Goal: Task Accomplishment & Management: Use online tool/utility

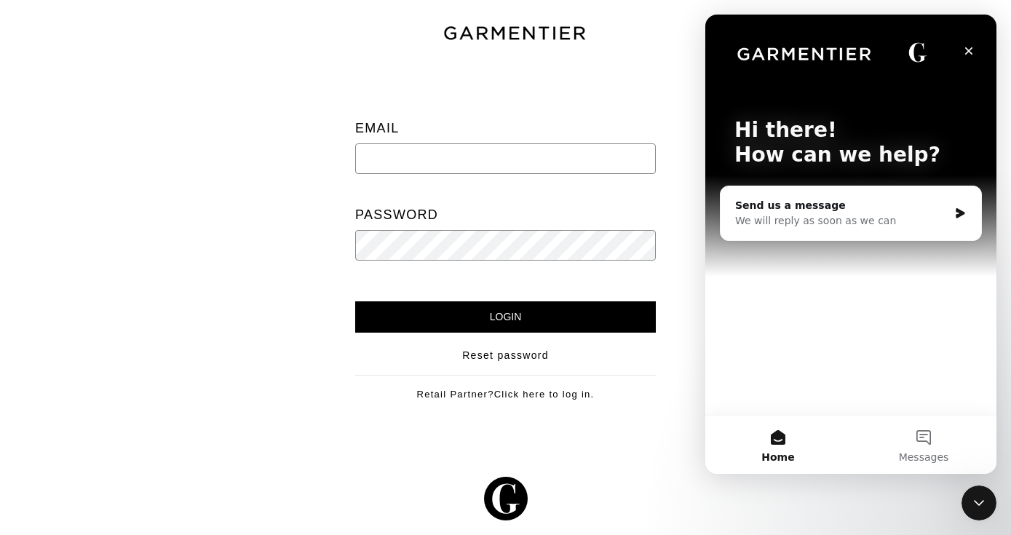
type input "cat@stylebyracheldc.com"
click at [491, 327] on input "Login" at bounding box center [505, 316] width 301 height 31
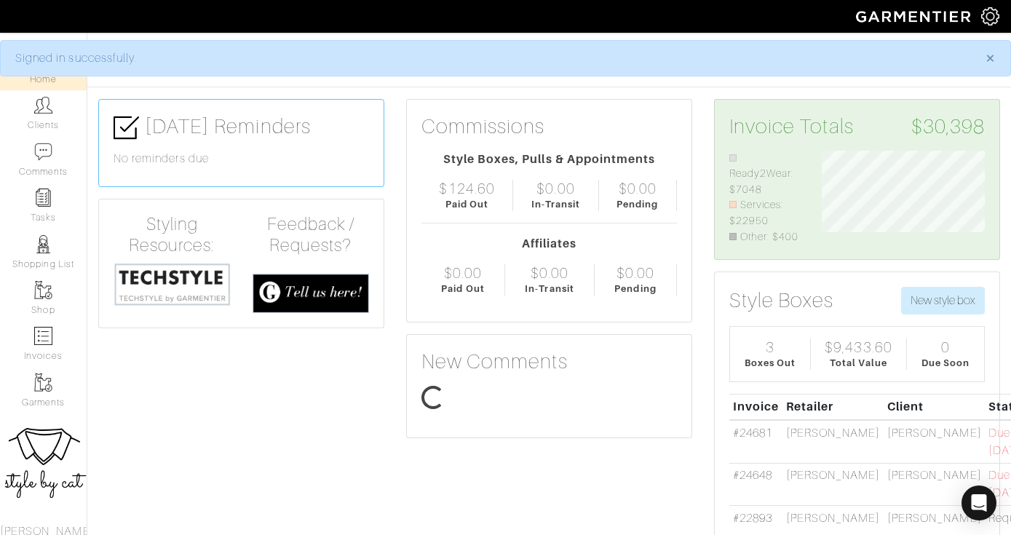
scroll to position [92, 185]
click at [47, 100] on img at bounding box center [43, 105] width 18 height 18
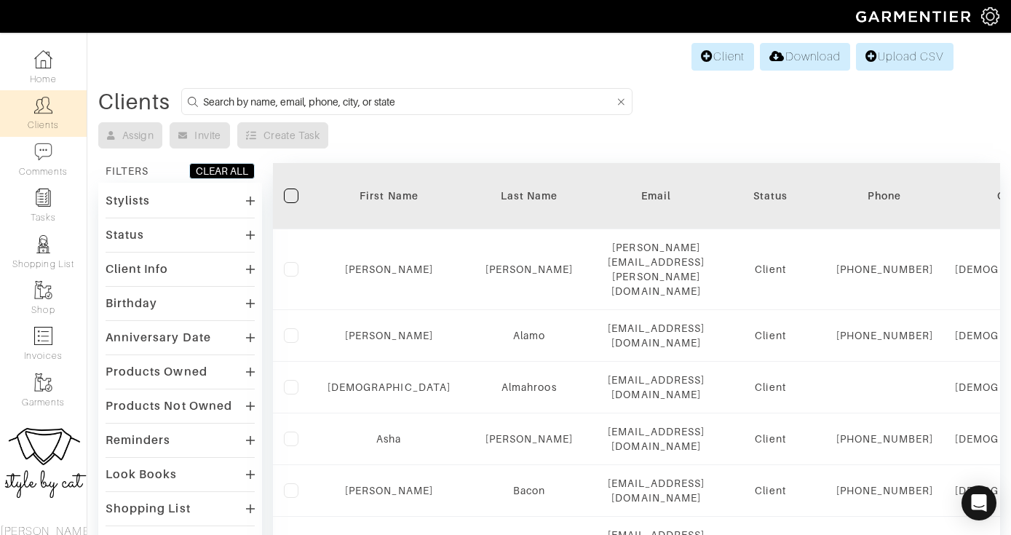
click at [347, 103] on input at bounding box center [408, 101] width 411 height 18
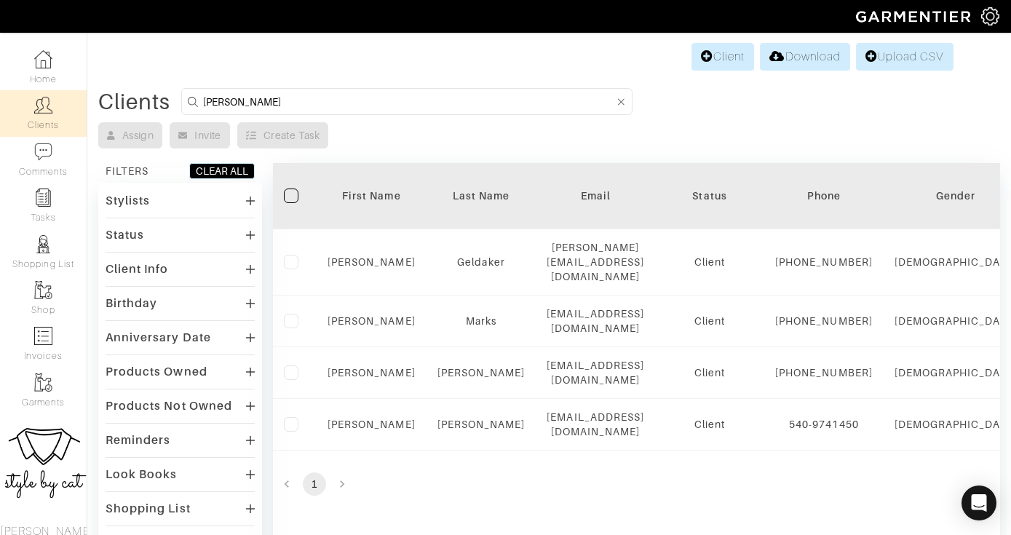
type input "Kate"
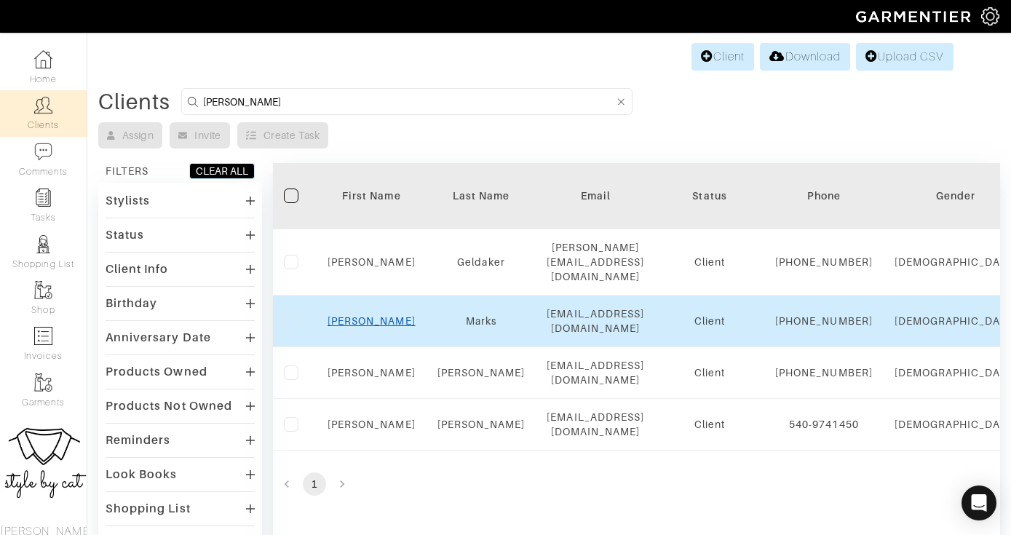
drag, startPoint x: 347, startPoint y: 103, endPoint x: 373, endPoint y: 333, distance: 231.4
click at [373, 327] on link "Kate" at bounding box center [372, 321] width 88 height 12
click at [372, 327] on link "Kate" at bounding box center [372, 321] width 88 height 12
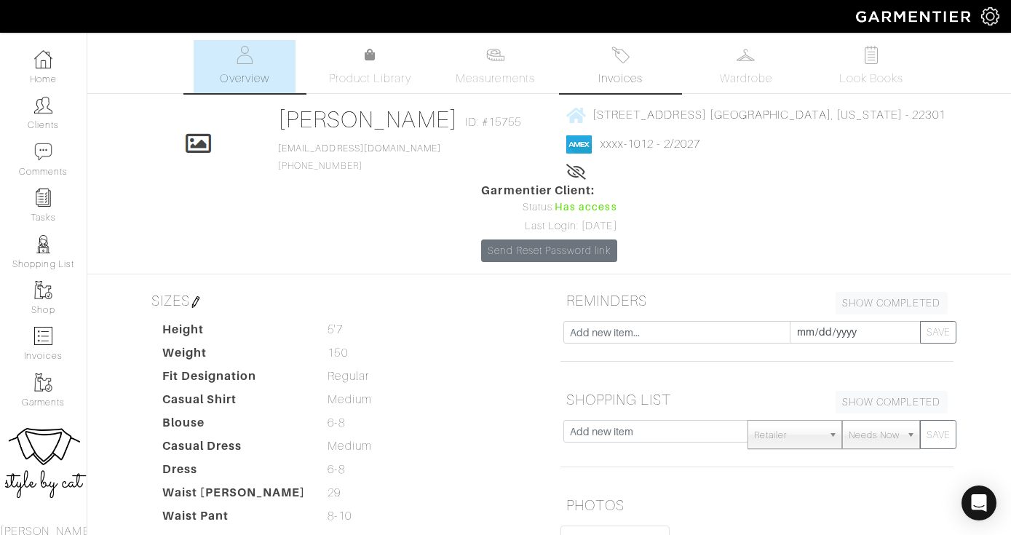
click at [622, 68] on link "Invoices" at bounding box center [621, 66] width 102 height 53
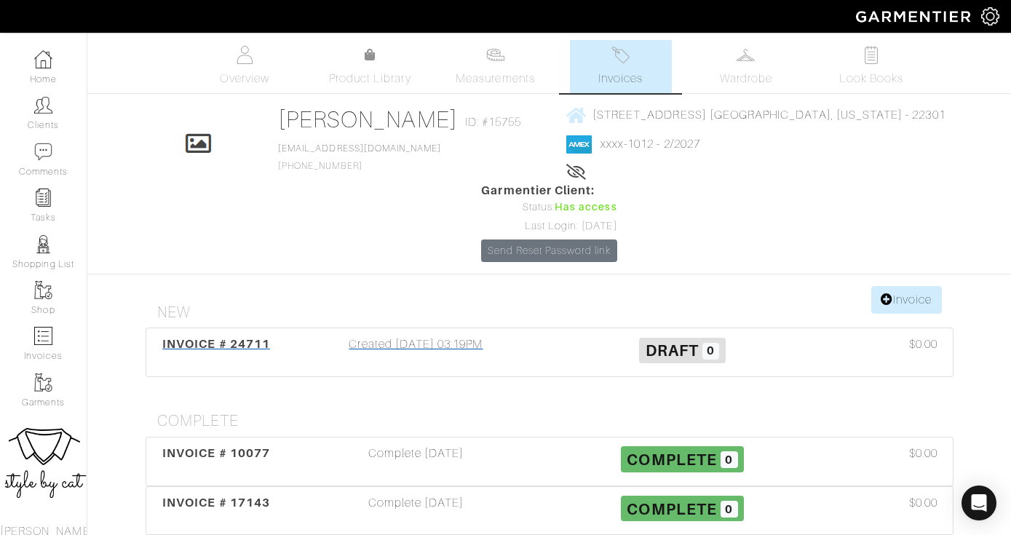
click at [208, 337] on span "INVOICE # 24711" at bounding box center [216, 344] width 108 height 14
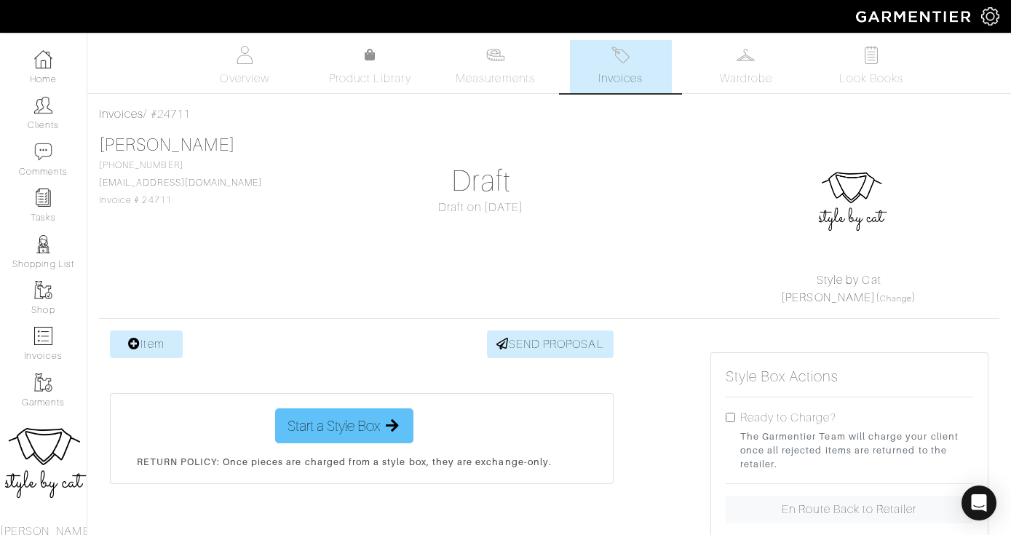
click at [304, 418] on span "Start a Style Box" at bounding box center [334, 426] width 92 height 22
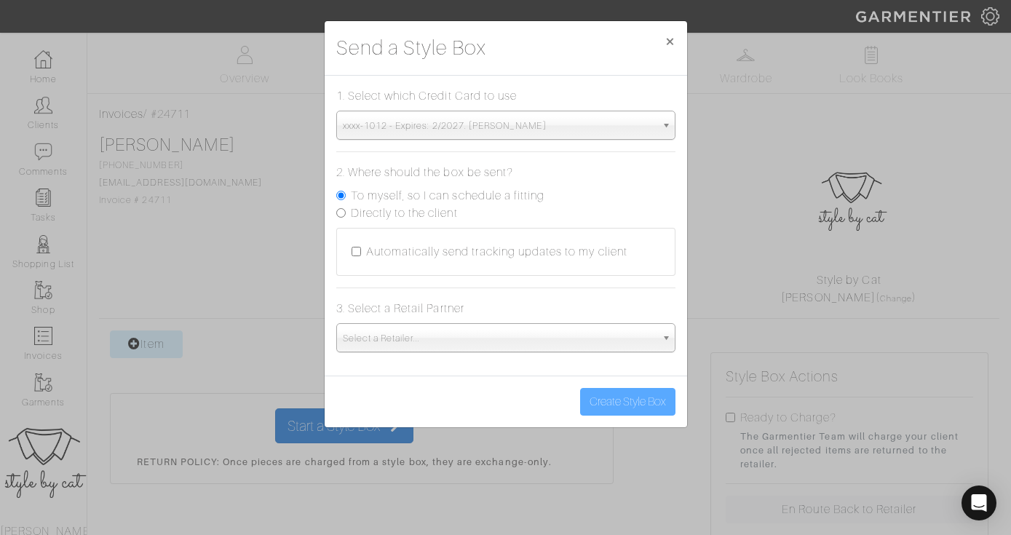
click at [405, 207] on label "Directly to the client" at bounding box center [404, 213] width 107 height 17
click at [346, 208] on input "Directly to the client" at bounding box center [340, 212] width 9 height 9
radio input "true"
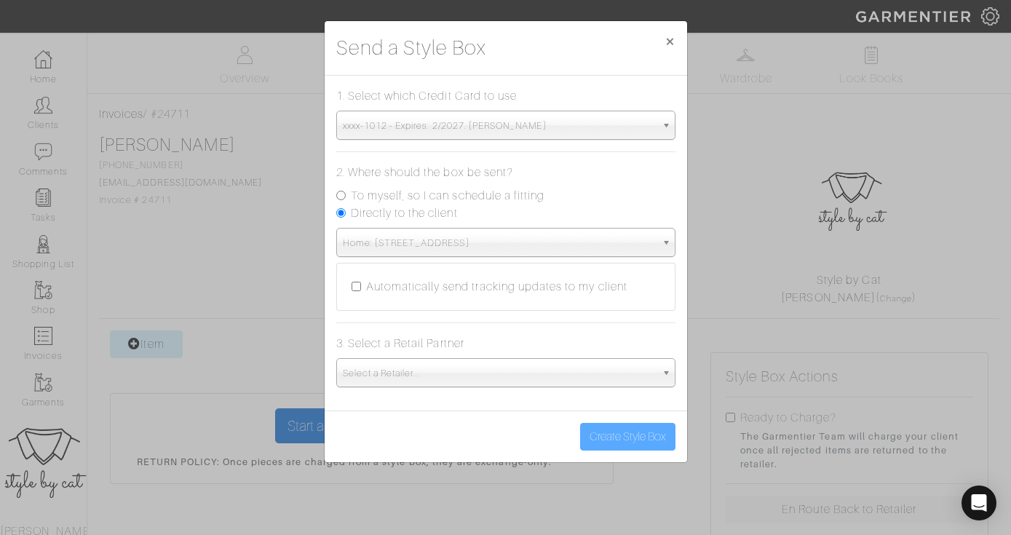
click at [404, 197] on label "To myself, so I can schedule a fitting" at bounding box center [448, 195] width 194 height 17
click at [346, 197] on input "To myself, so I can schedule a fitting" at bounding box center [340, 195] width 9 height 9
radio input "true"
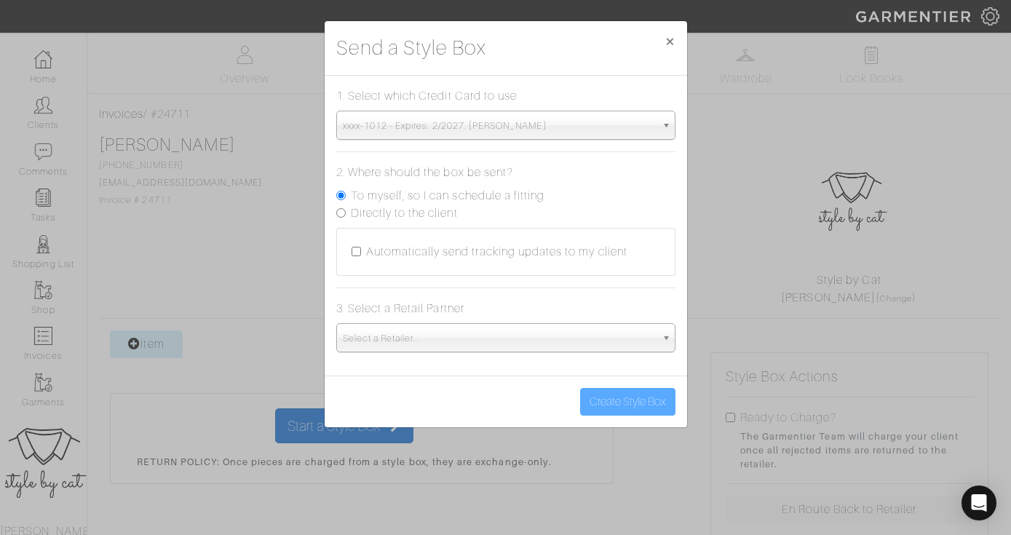
click at [404, 336] on span "Select a Retailer..." at bounding box center [499, 338] width 313 height 29
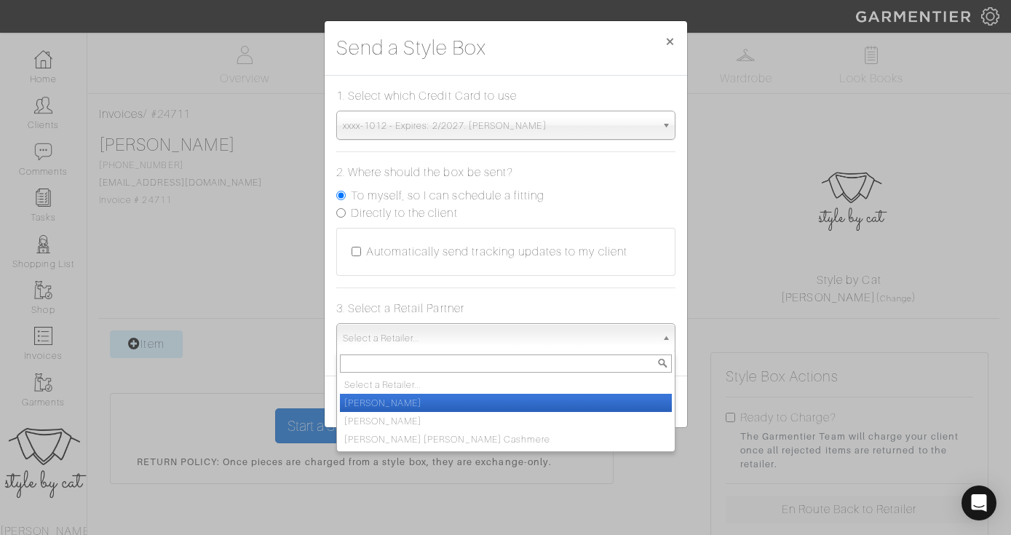
scroll to position [109, 0]
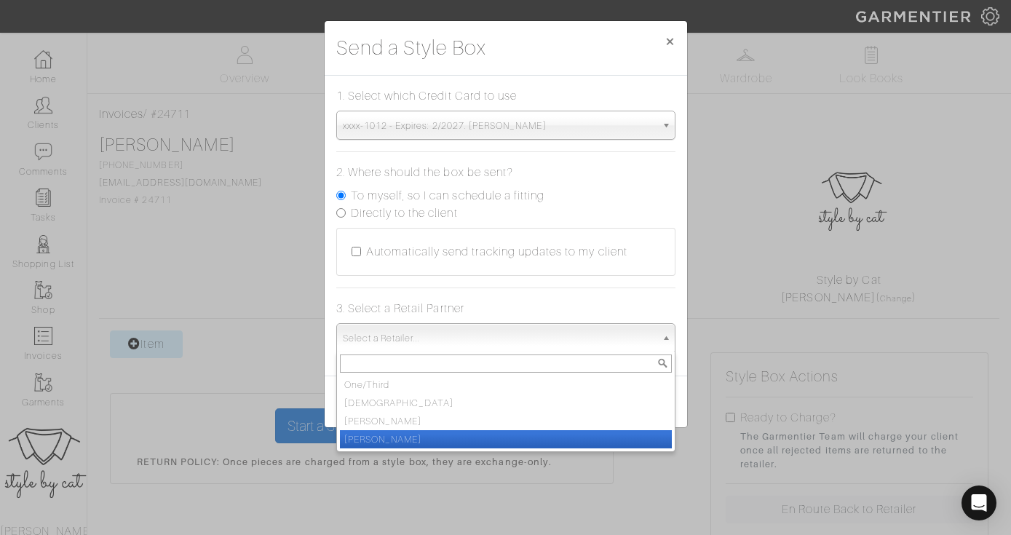
click at [428, 436] on li "[PERSON_NAME]" at bounding box center [506, 439] width 332 height 18
select select "19"
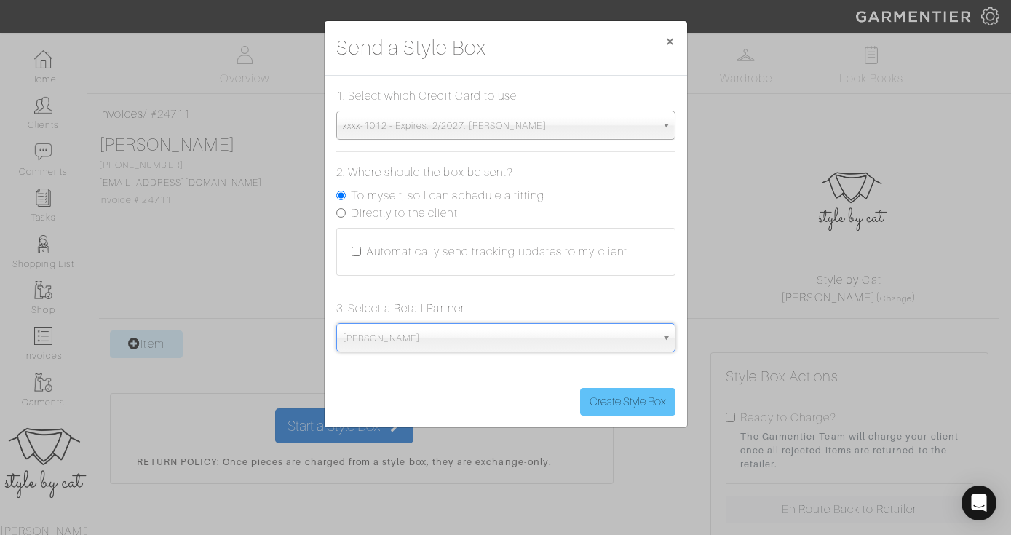
click at [617, 397] on button "Create Style Box" at bounding box center [627, 402] width 95 height 28
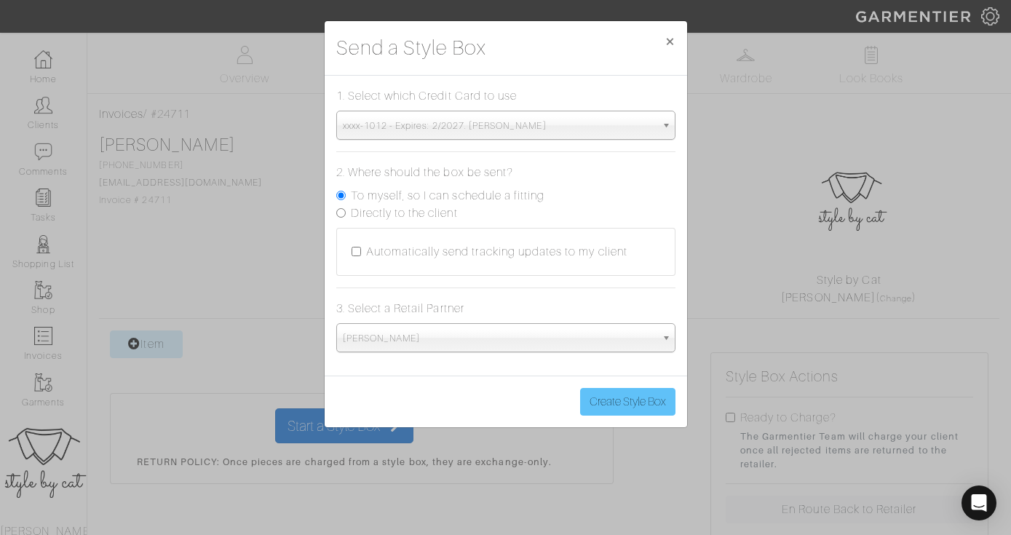
click at [617, 397] on button "Create Style Box" at bounding box center [627, 402] width 95 height 28
